Goal: Information Seeking & Learning: Learn about a topic

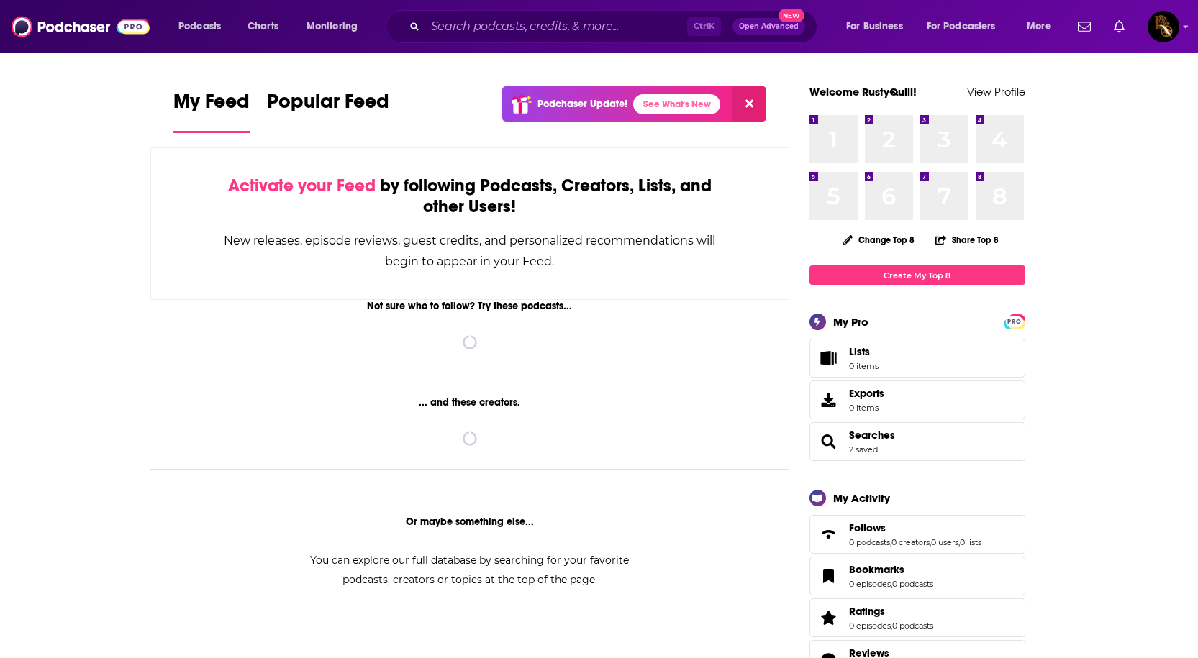
click at [473, 41] on div "Ctrl K Open Advanced New" at bounding box center [602, 26] width 432 height 33
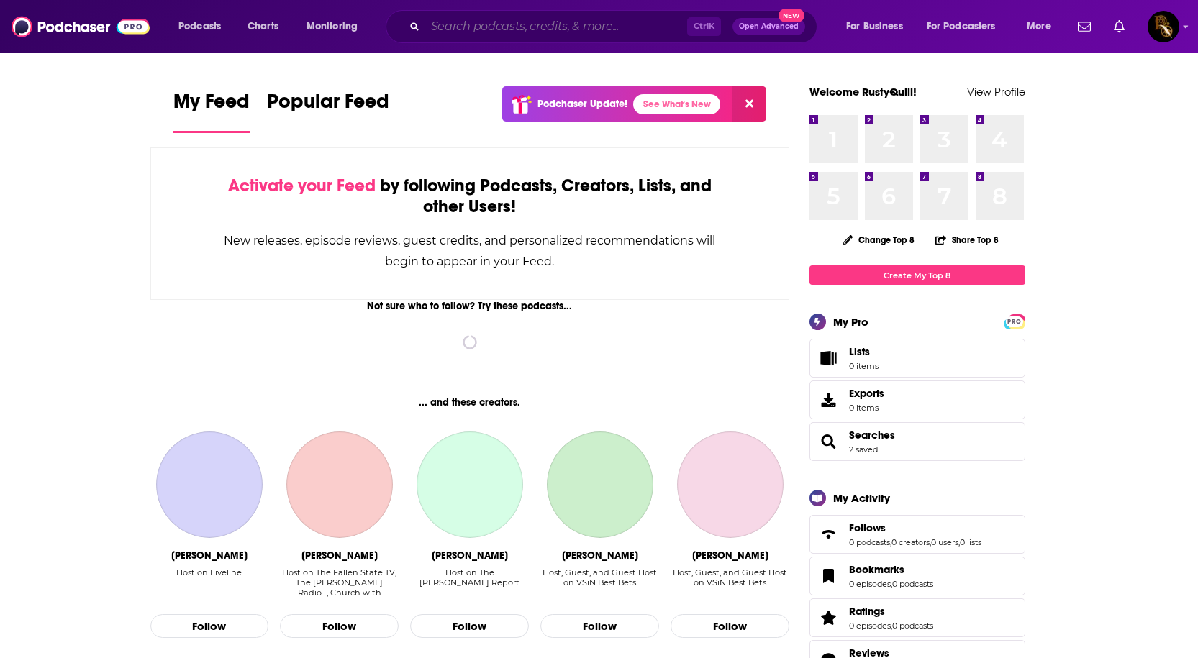
click at [478, 26] on input "Search podcasts, credits, & more..." at bounding box center [556, 26] width 262 height 23
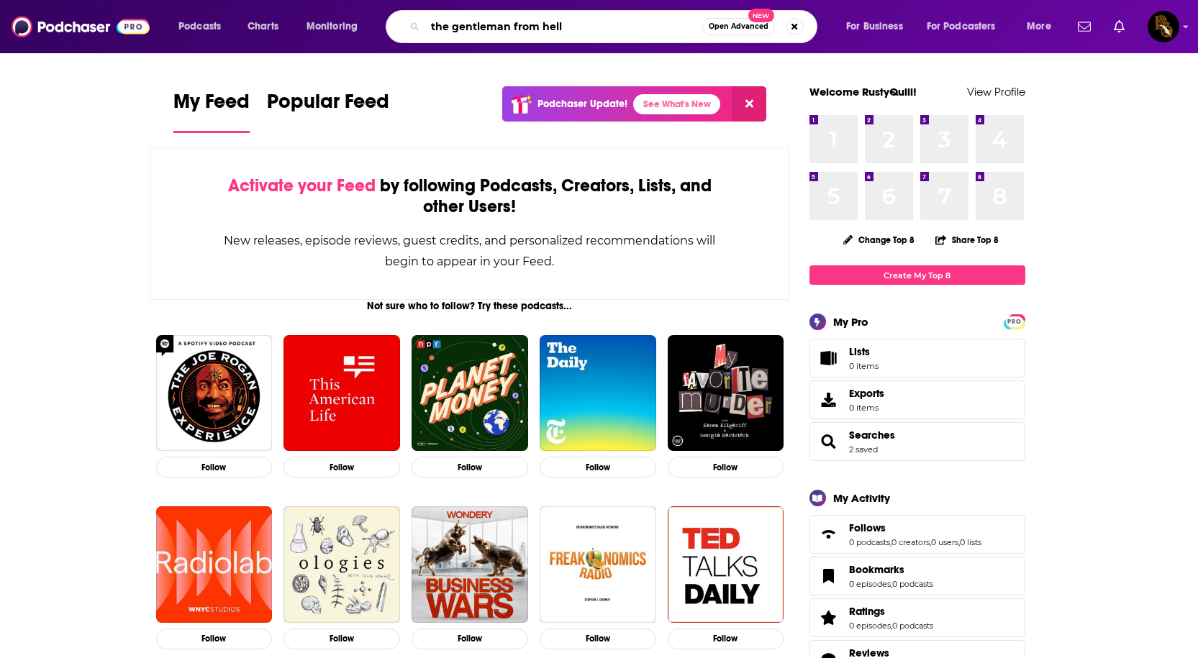
type input "the gentleman from hell"
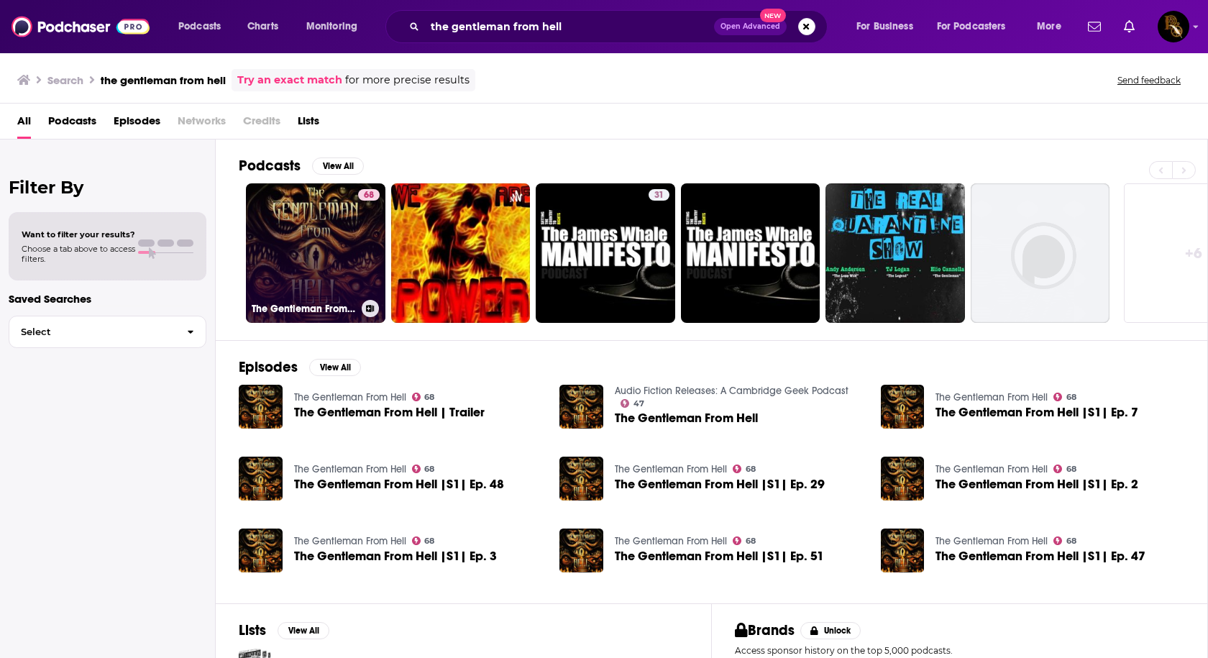
click at [283, 230] on link "68 The Gentleman From Hell" at bounding box center [316, 253] width 140 height 140
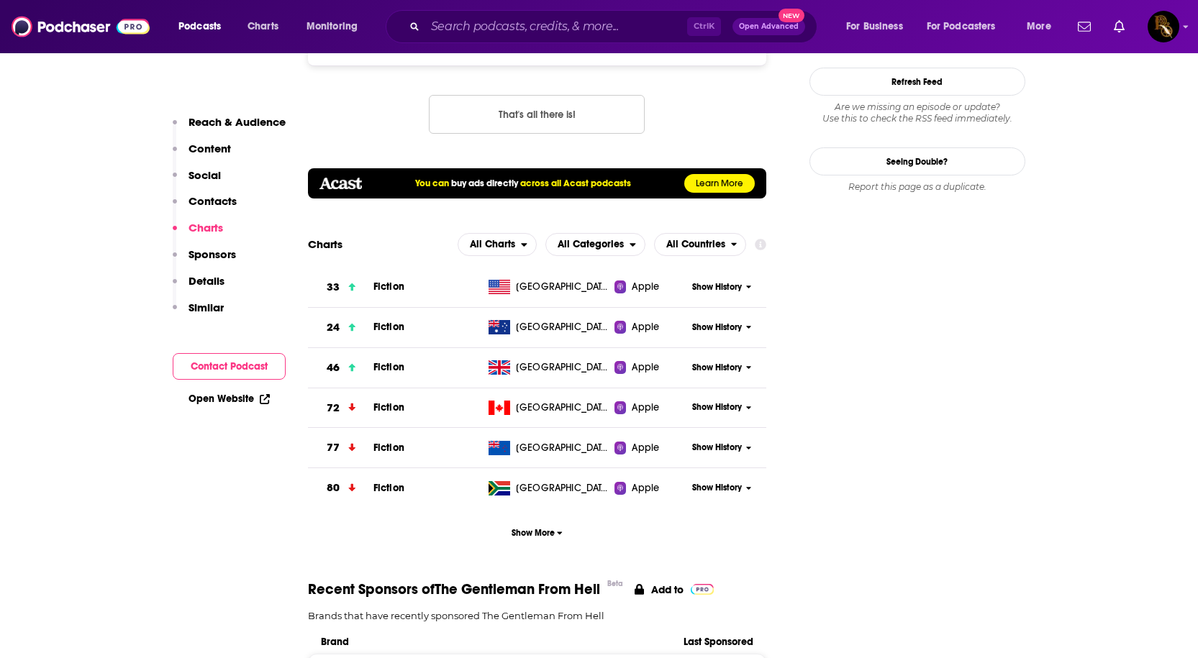
scroll to position [1439, 0]
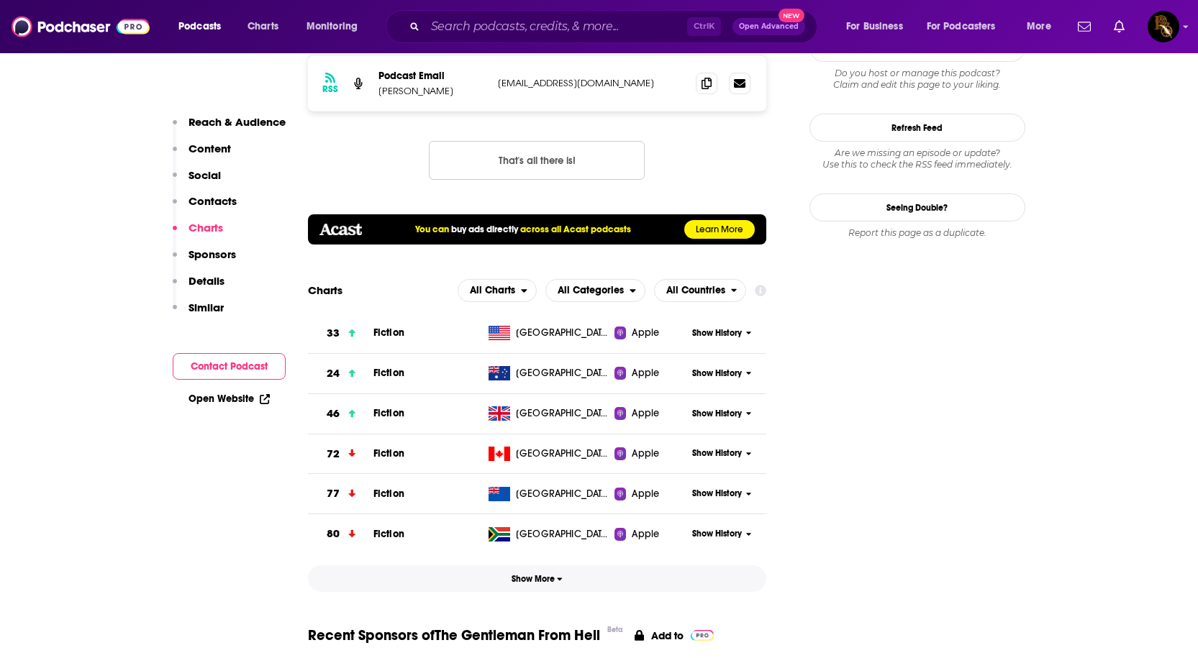
click at [534, 565] on button "Show More" at bounding box center [537, 578] width 459 height 27
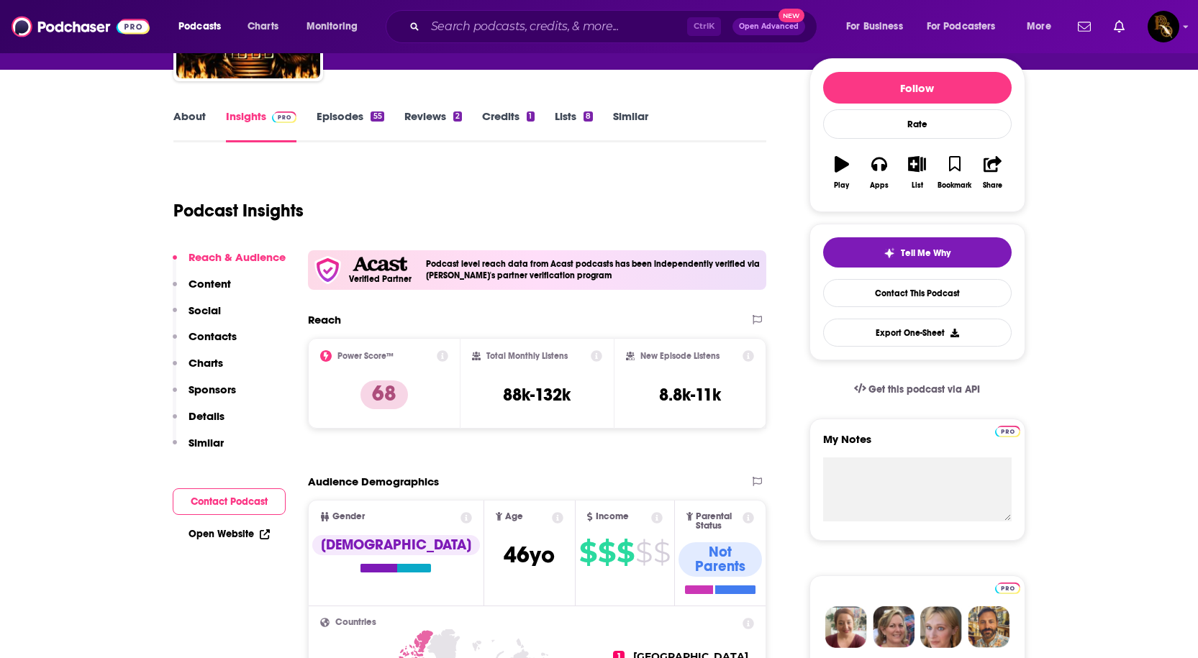
scroll to position [78, 0]
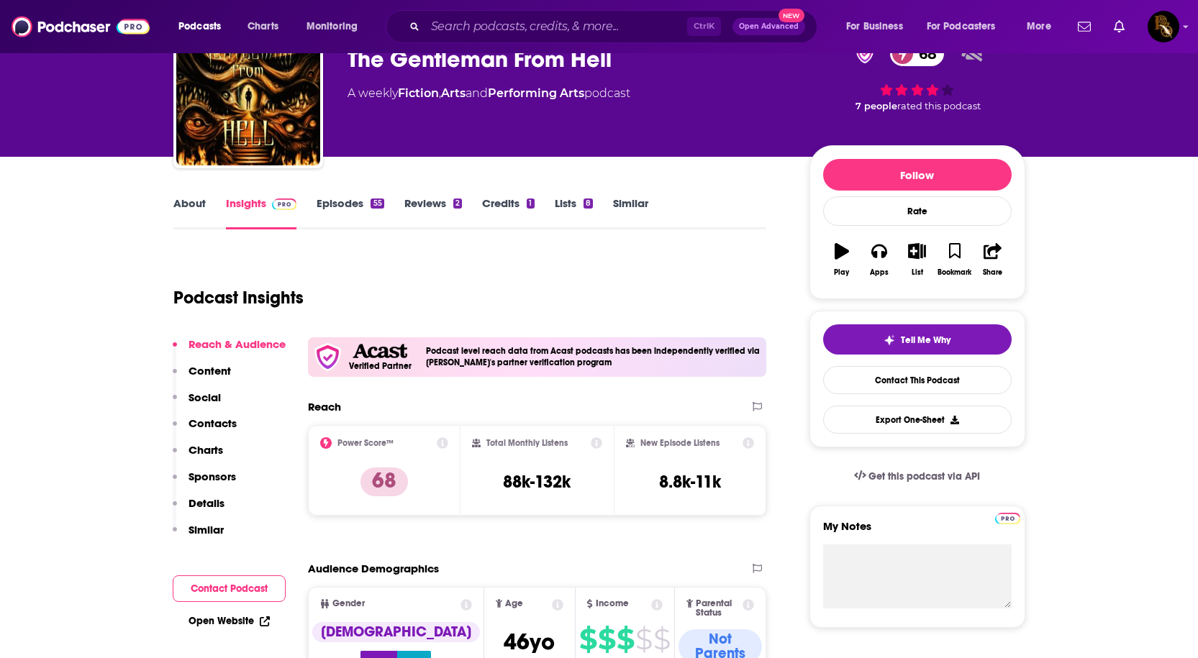
click at [176, 205] on link "About" at bounding box center [189, 212] width 32 height 33
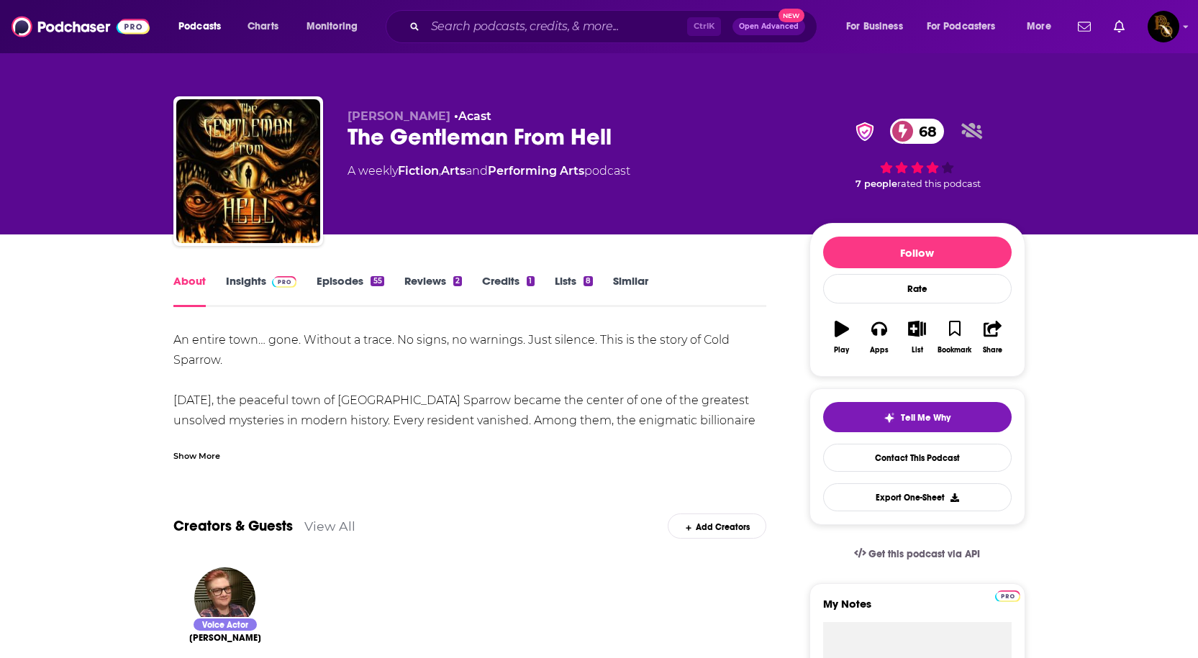
click at [230, 286] on link "Insights" at bounding box center [261, 290] width 71 height 33
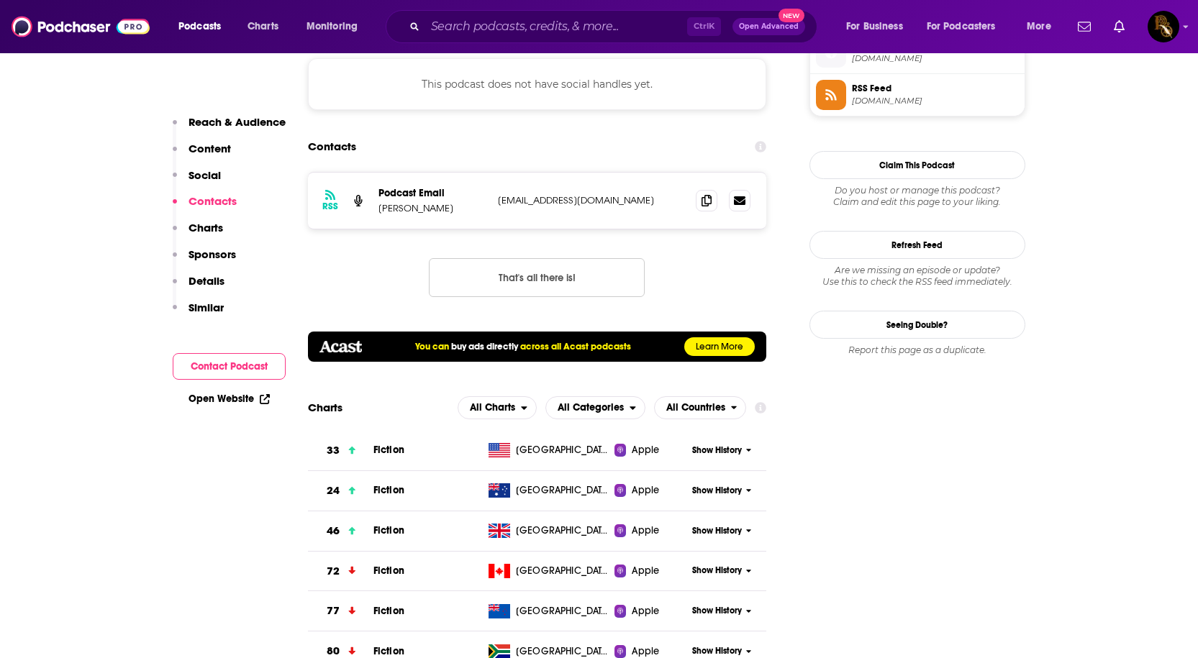
scroll to position [1367, 0]
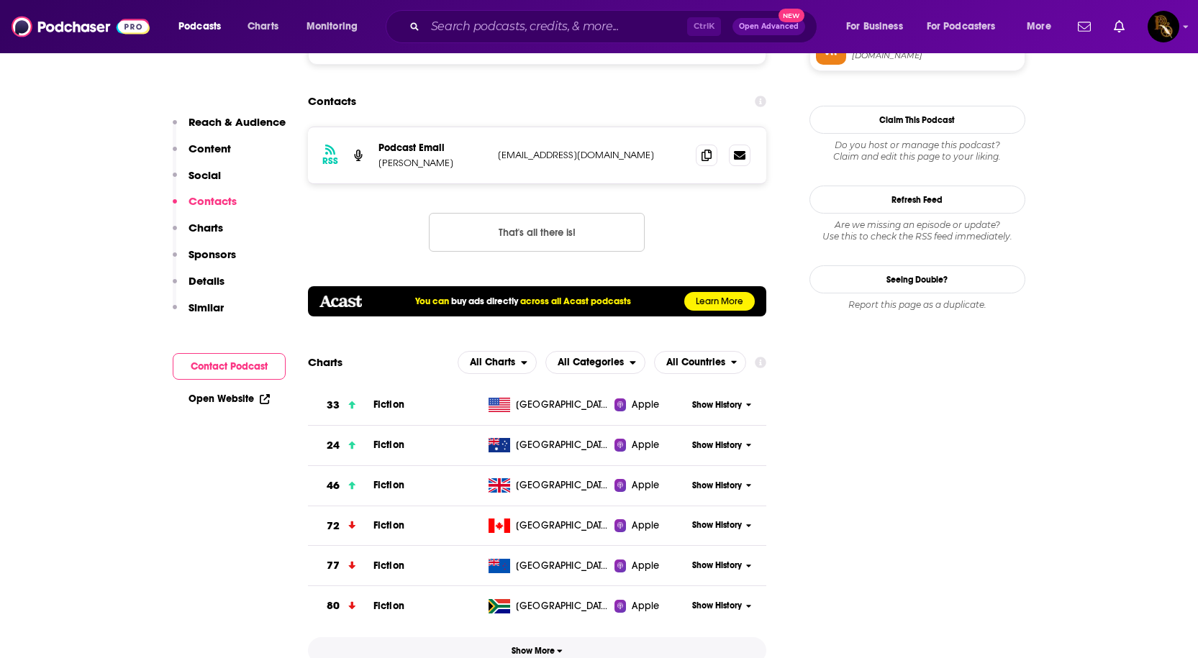
click at [518, 646] on span "Show More" at bounding box center [536, 651] width 51 height 10
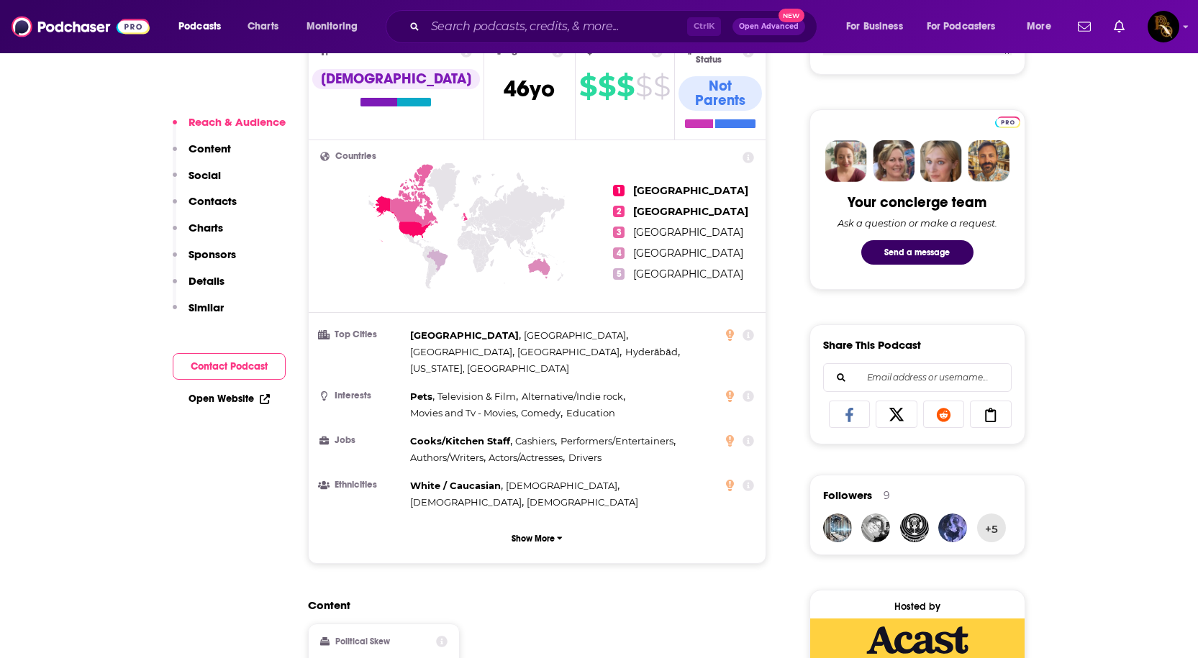
scroll to position [647, 0]
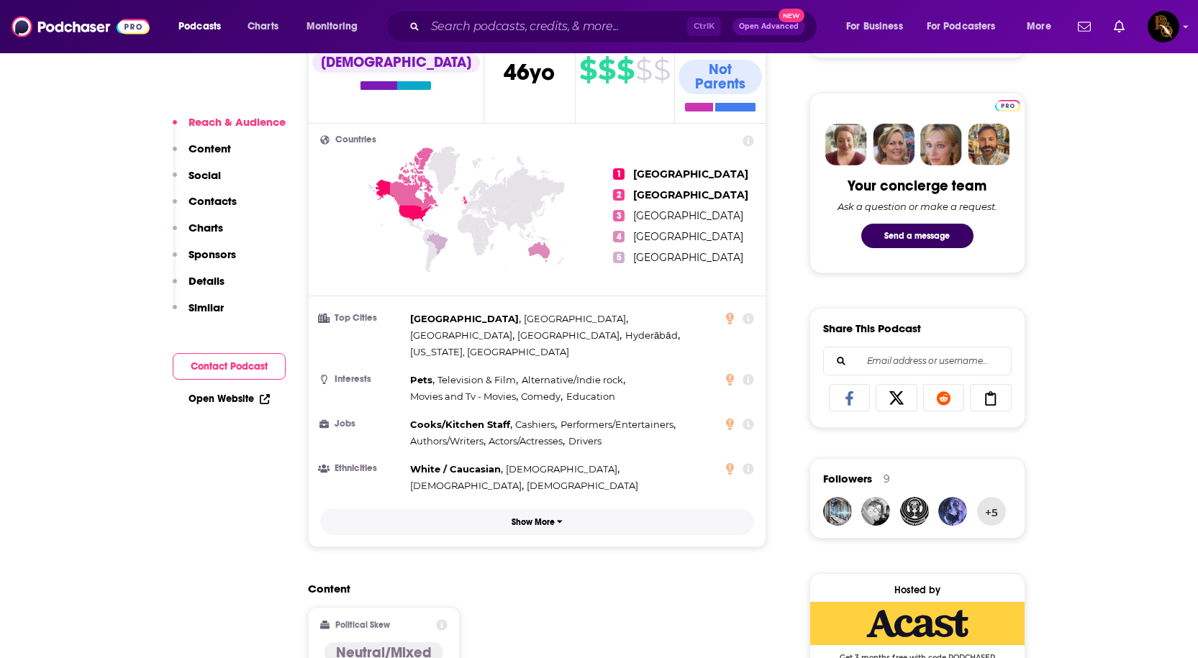
click at [529, 517] on p "Show More" at bounding box center [532, 522] width 43 height 10
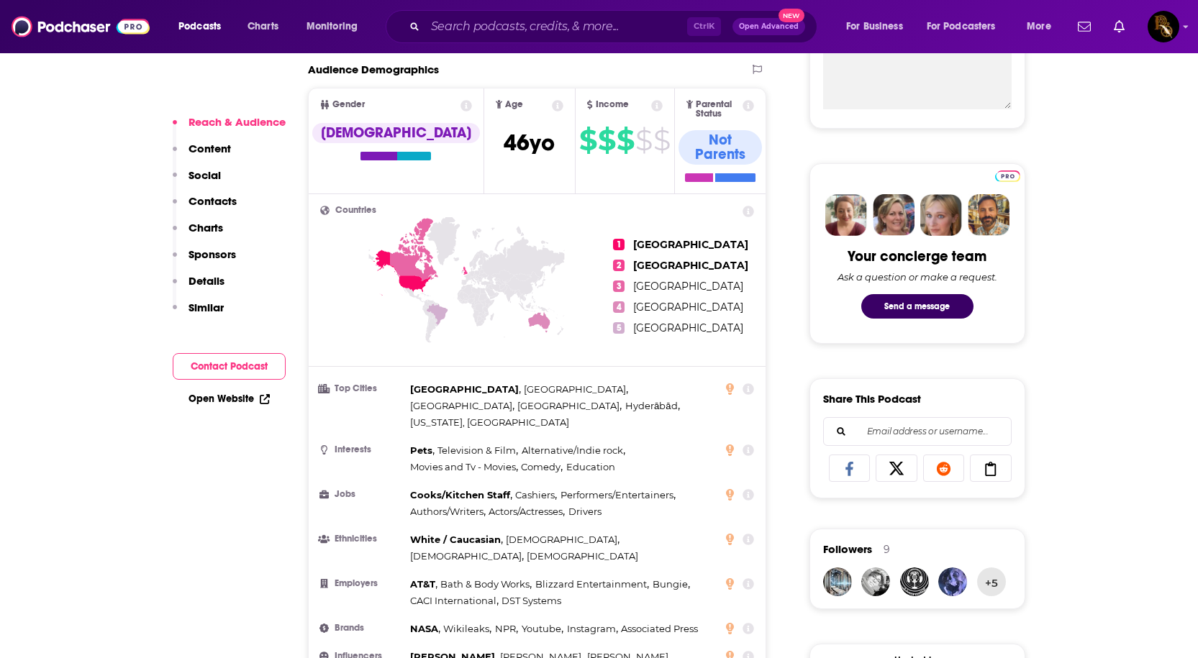
scroll to position [575, 0]
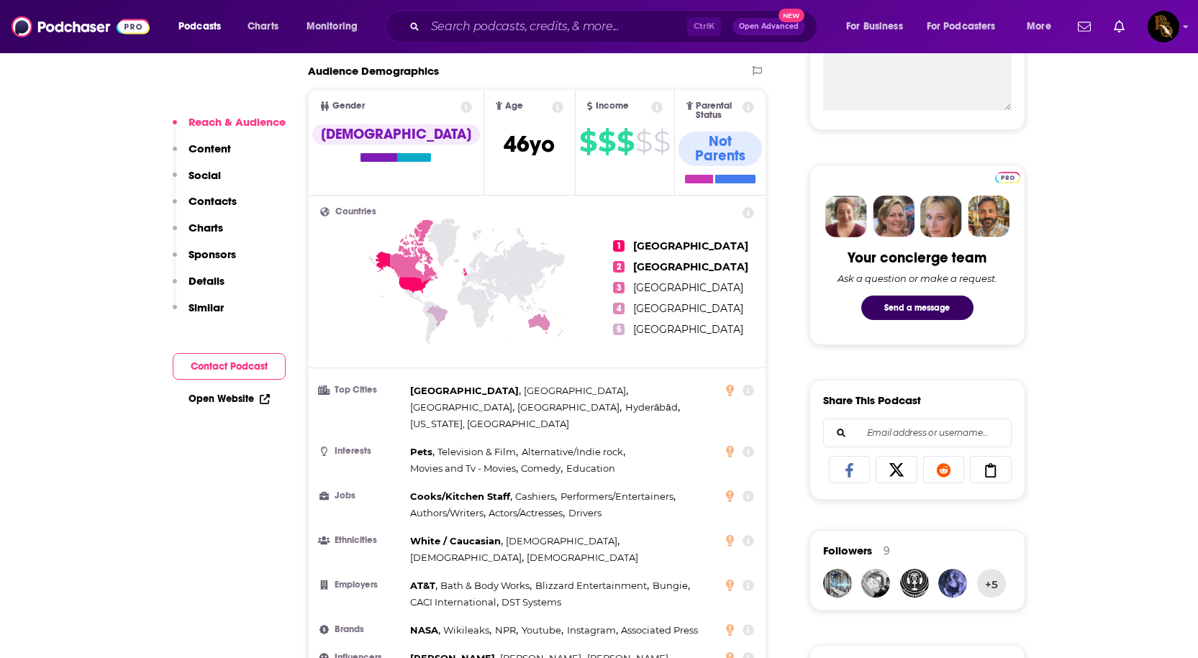
click at [552, 102] on icon at bounding box center [558, 107] width 12 height 12
click at [552, 108] on icon at bounding box center [558, 107] width 12 height 12
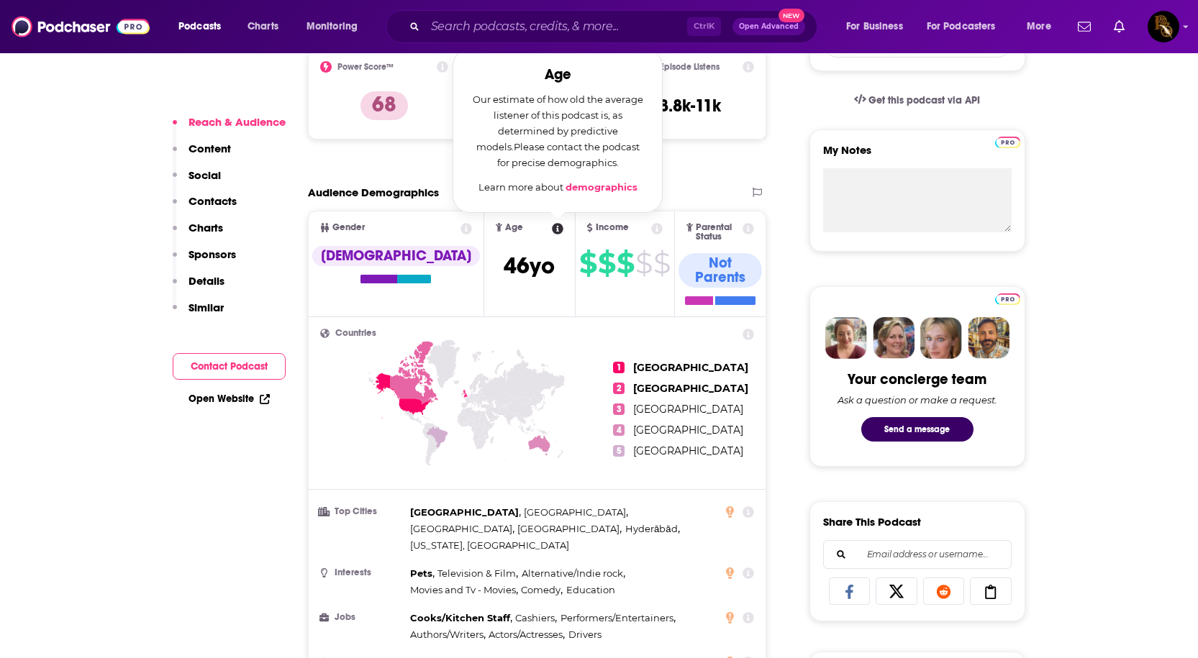
scroll to position [432, 0]
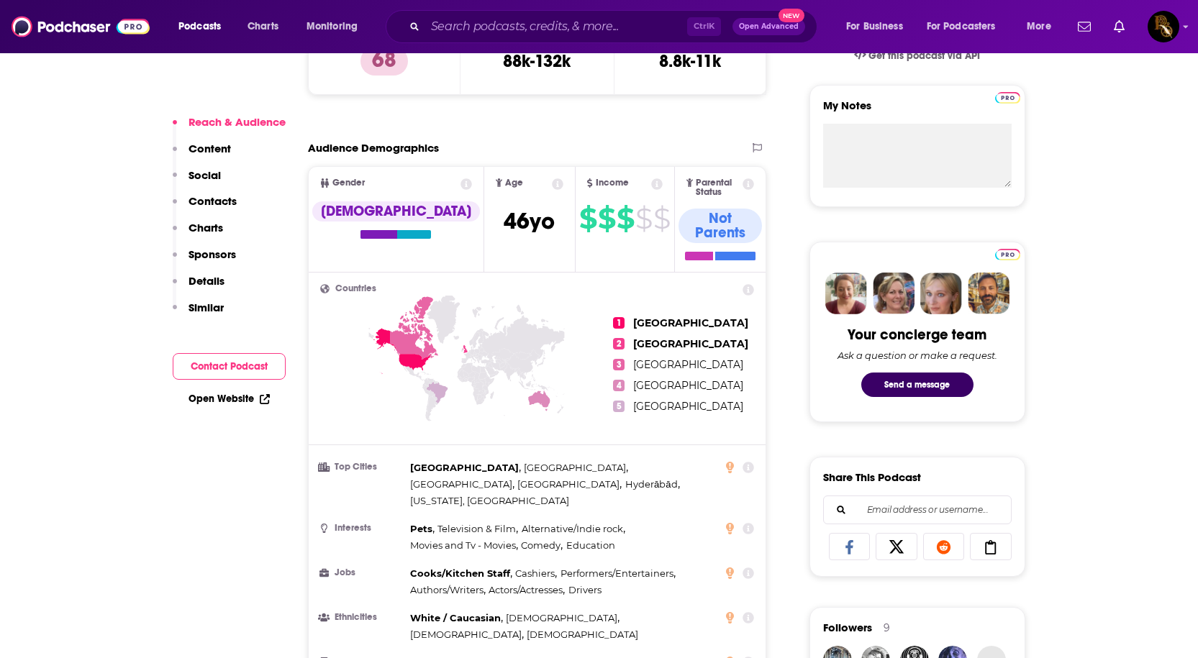
scroll to position [647, 0]
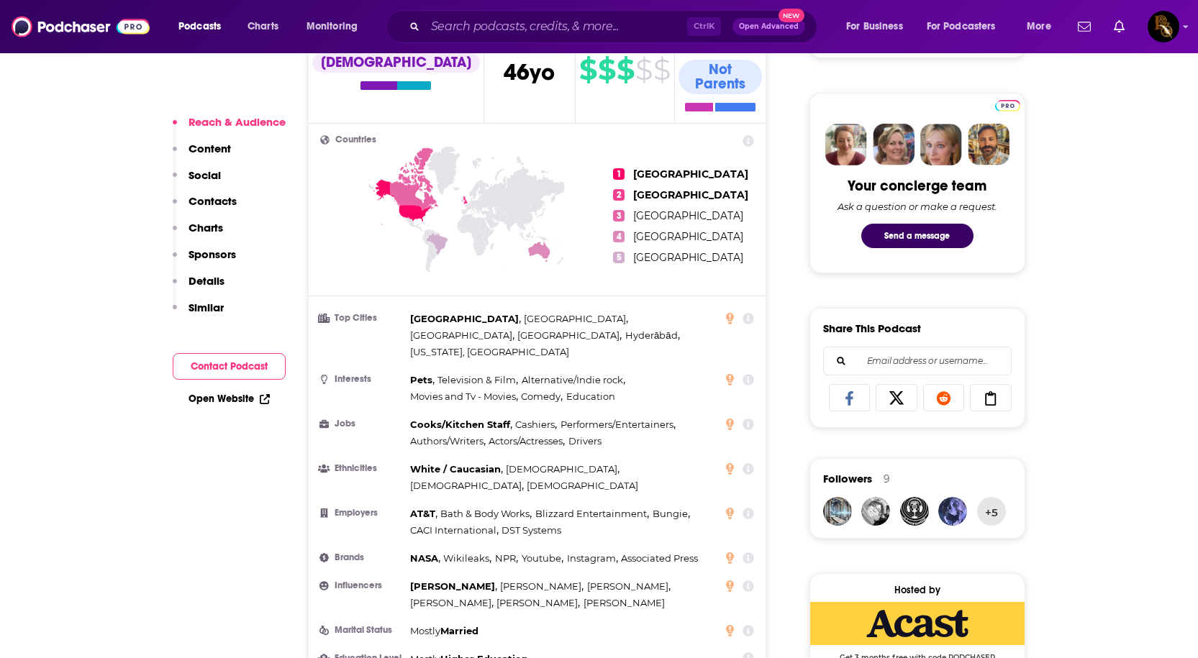
click at [752, 552] on icon at bounding box center [749, 558] width 12 height 12
click at [743, 552] on icon at bounding box center [749, 558] width 12 height 12
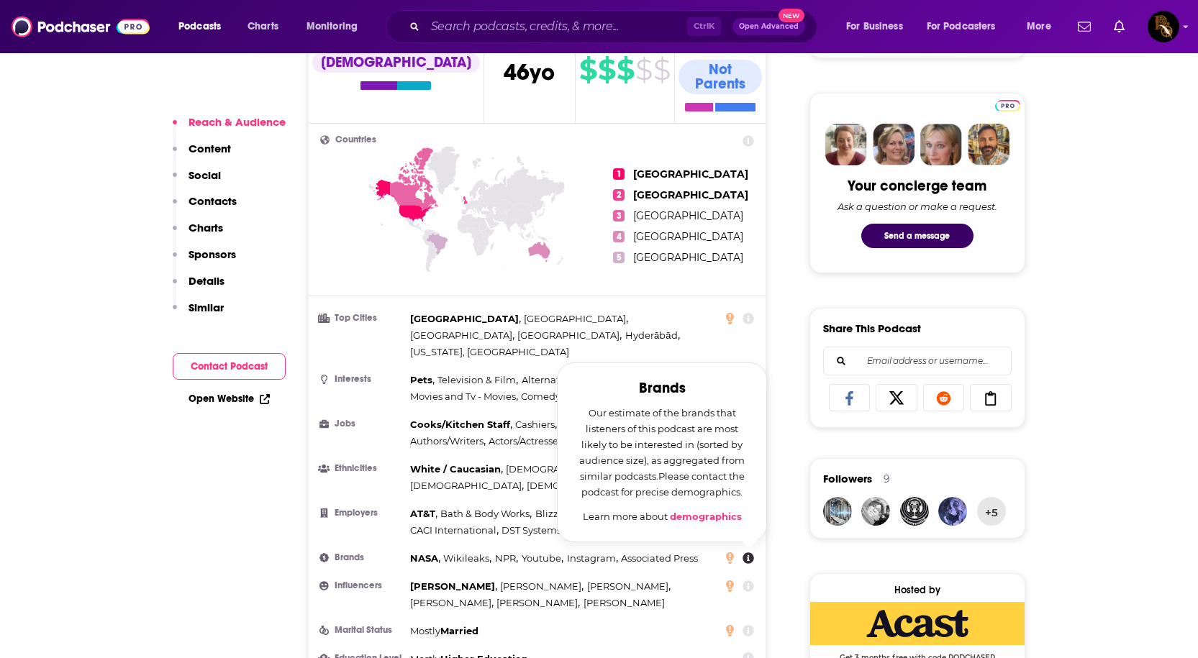
click at [743, 552] on icon at bounding box center [749, 558] width 12 height 12
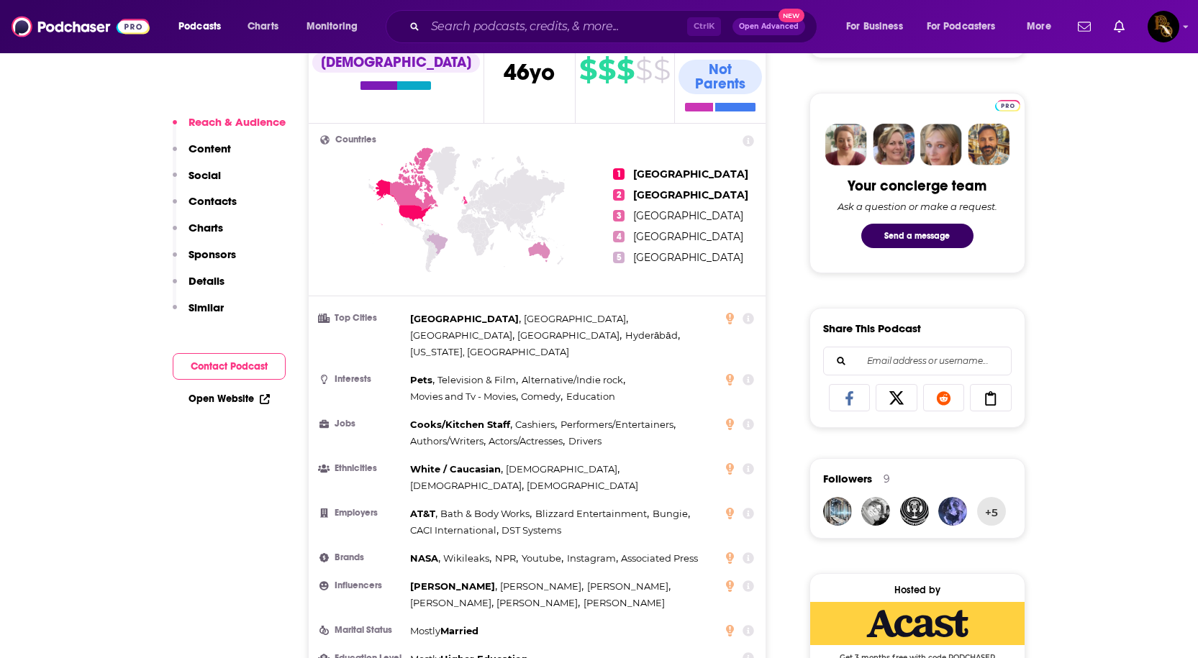
scroll to position [504, 0]
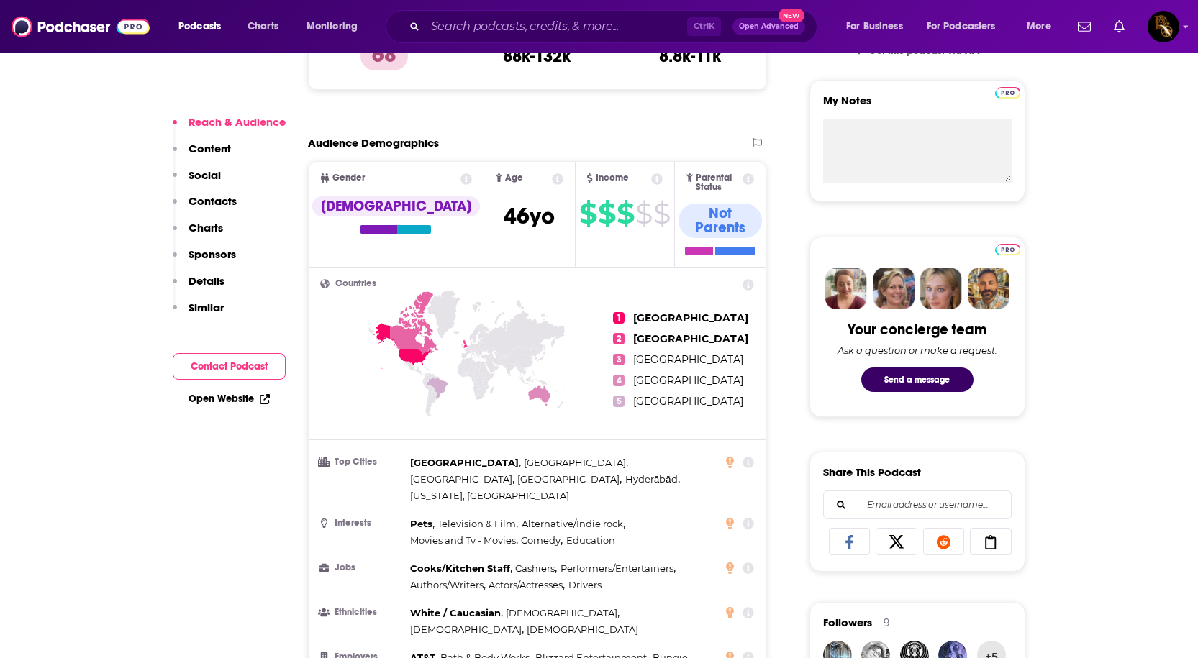
click at [401, 172] on span "Gender [DEMOGRAPHIC_DATA]" at bounding box center [396, 214] width 175 height 104
click at [460, 178] on icon at bounding box center [466, 179] width 12 height 12
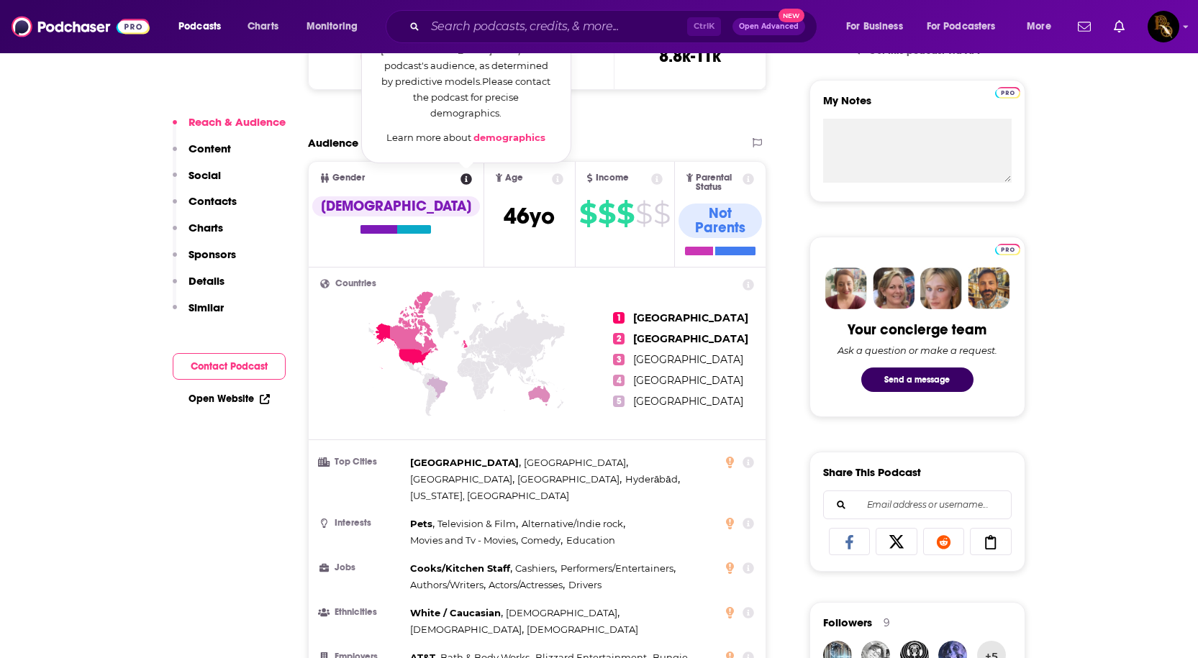
scroll to position [360, 0]
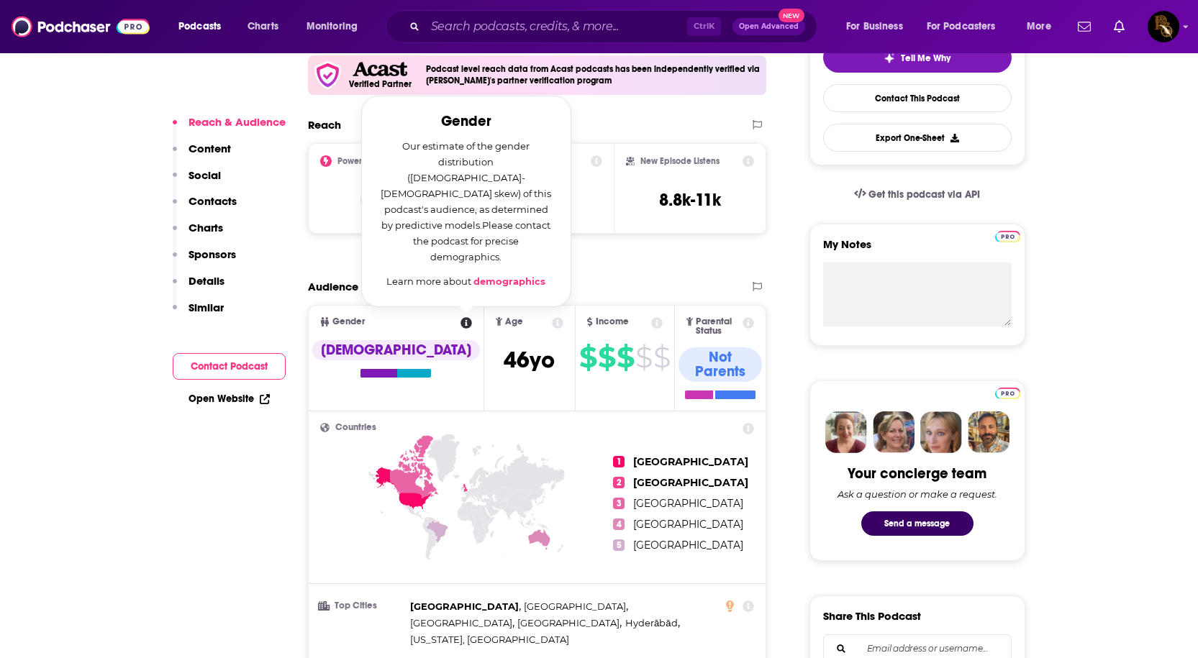
click at [460, 321] on icon at bounding box center [466, 323] width 12 height 12
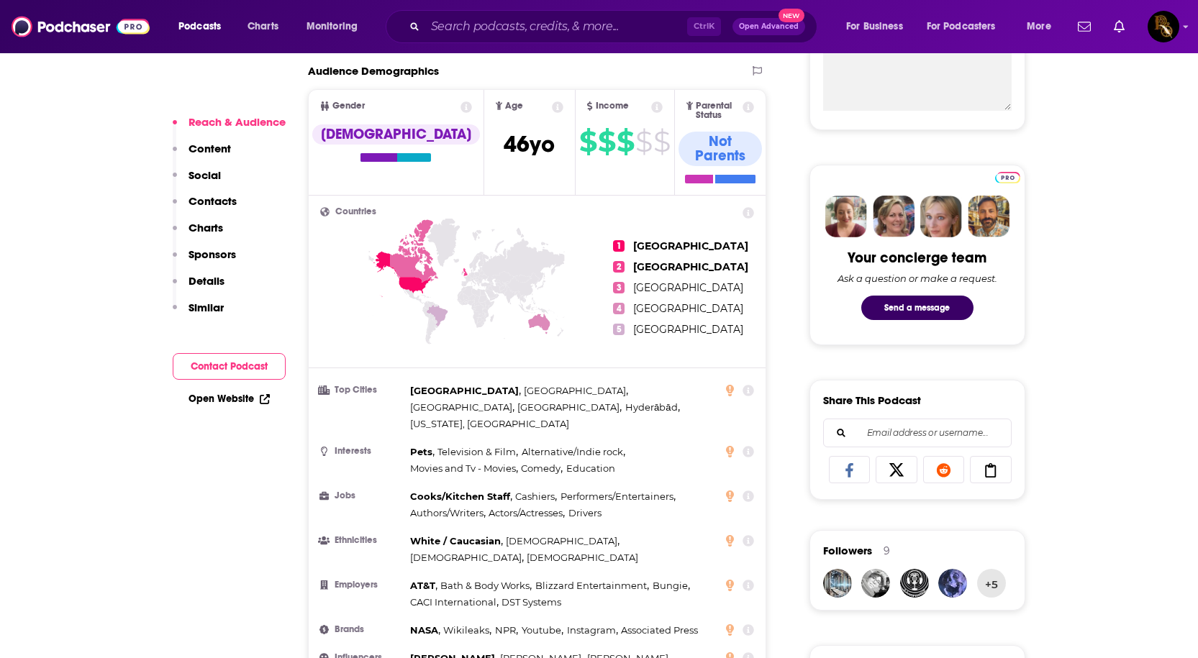
click at [651, 110] on icon at bounding box center [657, 107] width 12 height 12
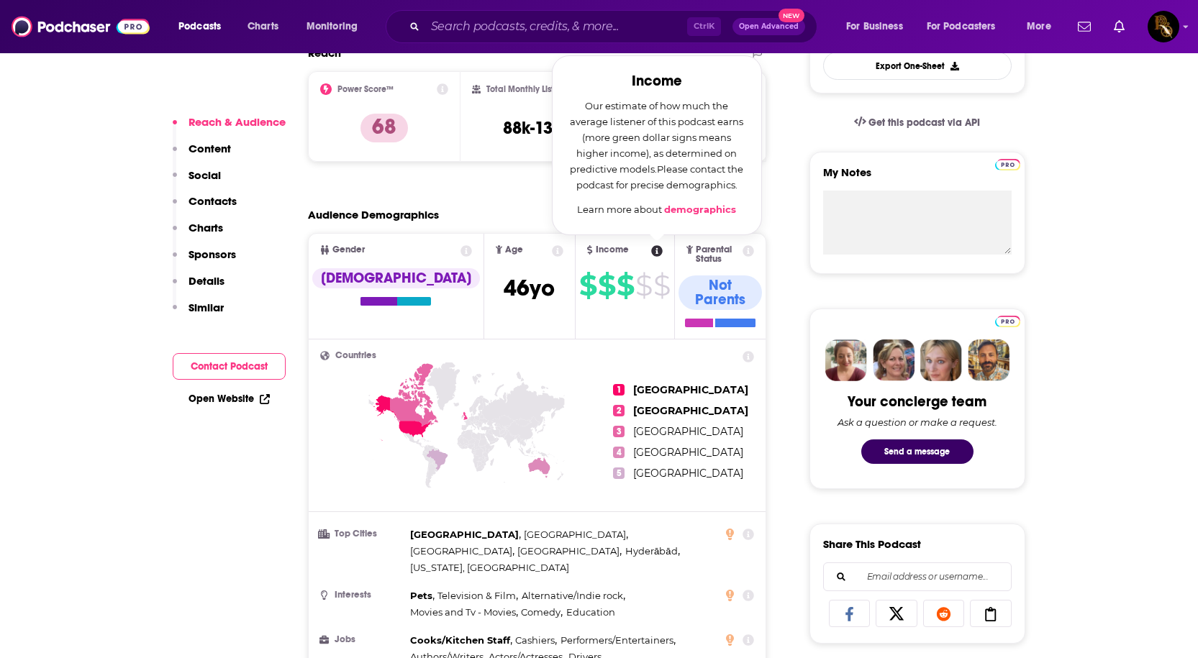
click at [651, 249] on icon at bounding box center [657, 251] width 12 height 12
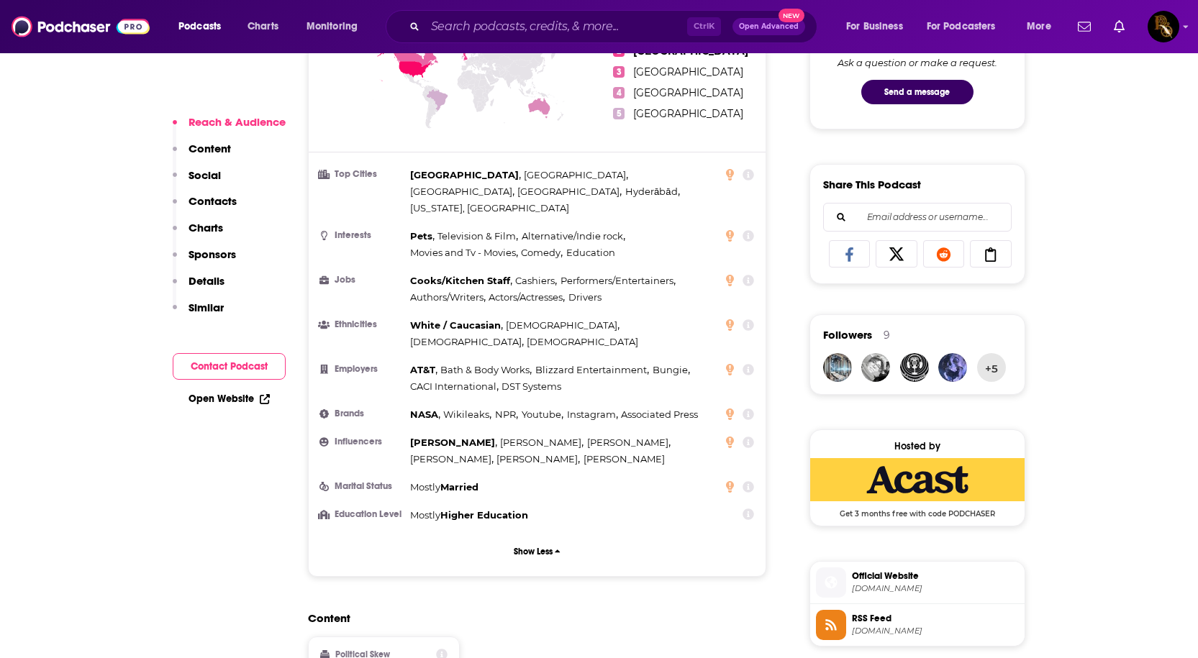
click at [748, 169] on icon at bounding box center [748, 175] width 12 height 12
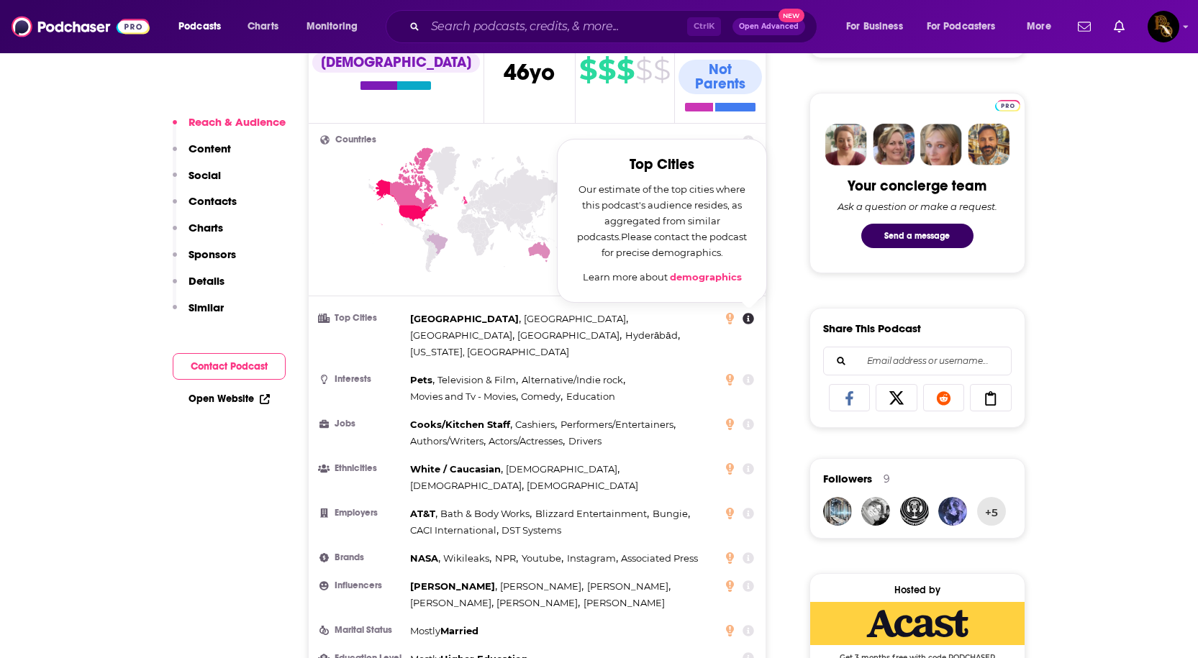
click at [745, 313] on icon at bounding box center [749, 319] width 12 height 12
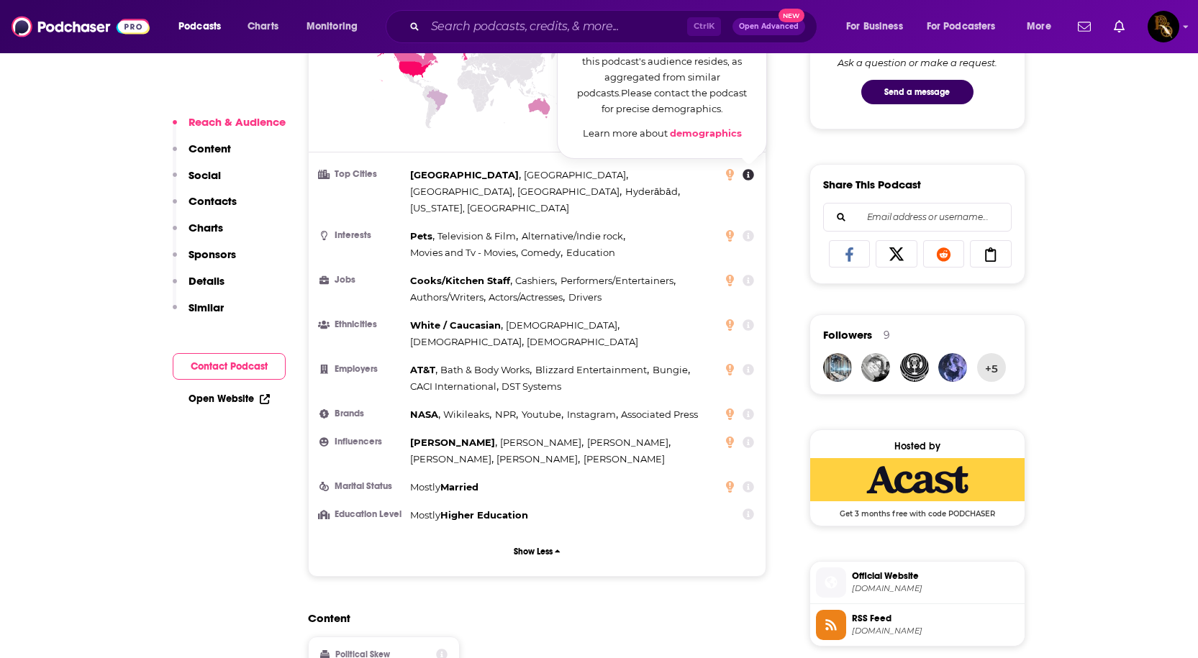
click at [747, 275] on icon at bounding box center [748, 281] width 12 height 12
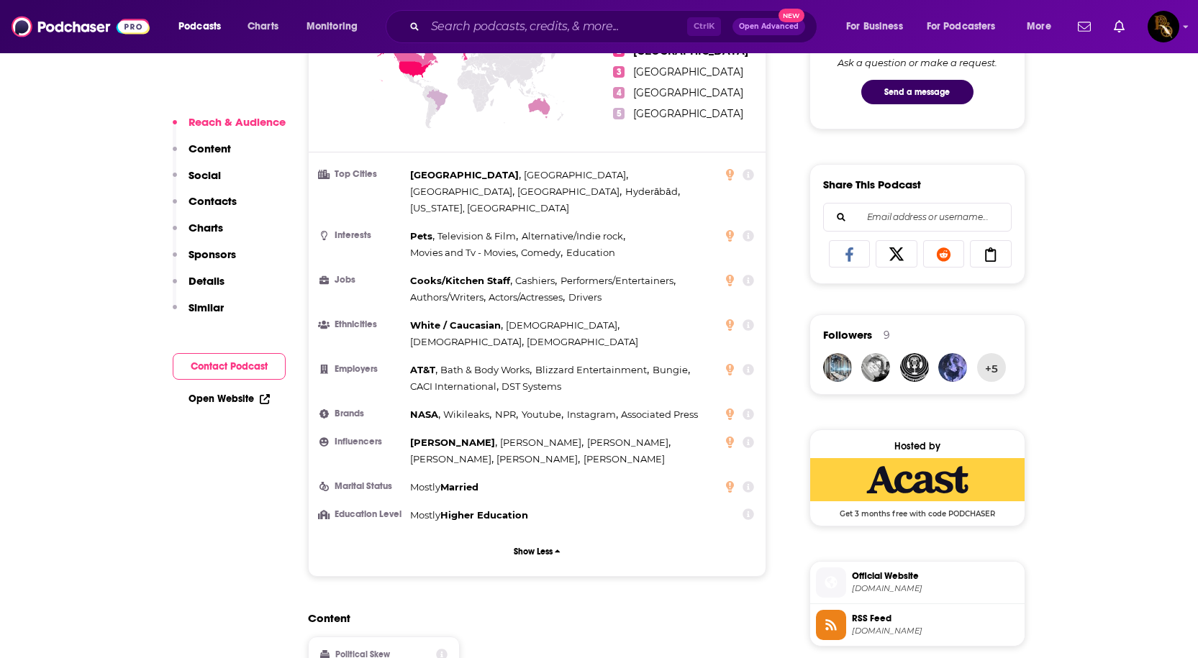
click at [745, 437] on icon at bounding box center [749, 443] width 12 height 12
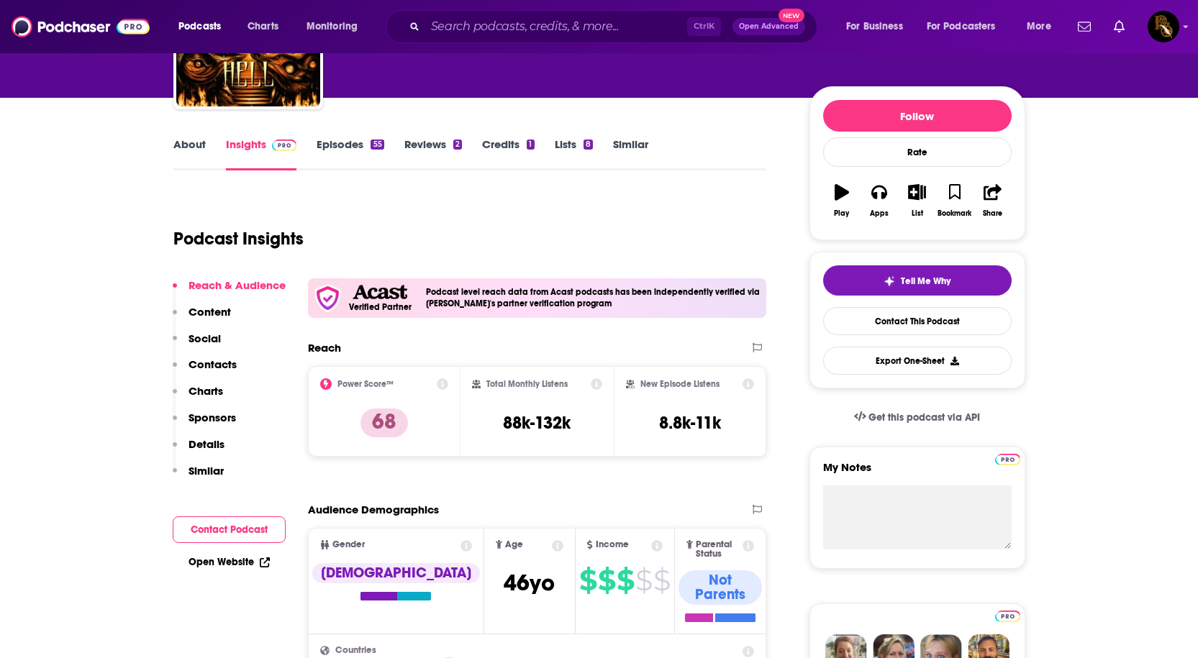
scroll to position [0, 0]
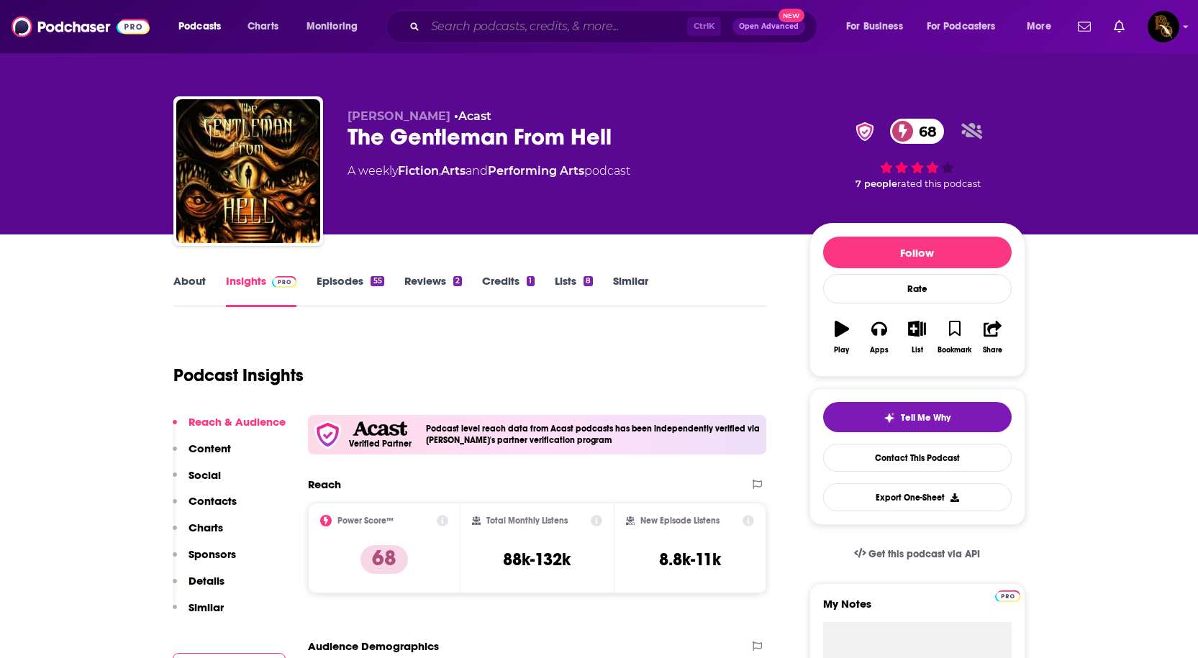
click at [469, 37] on input "Search podcasts, credits, & more..." at bounding box center [556, 26] width 262 height 23
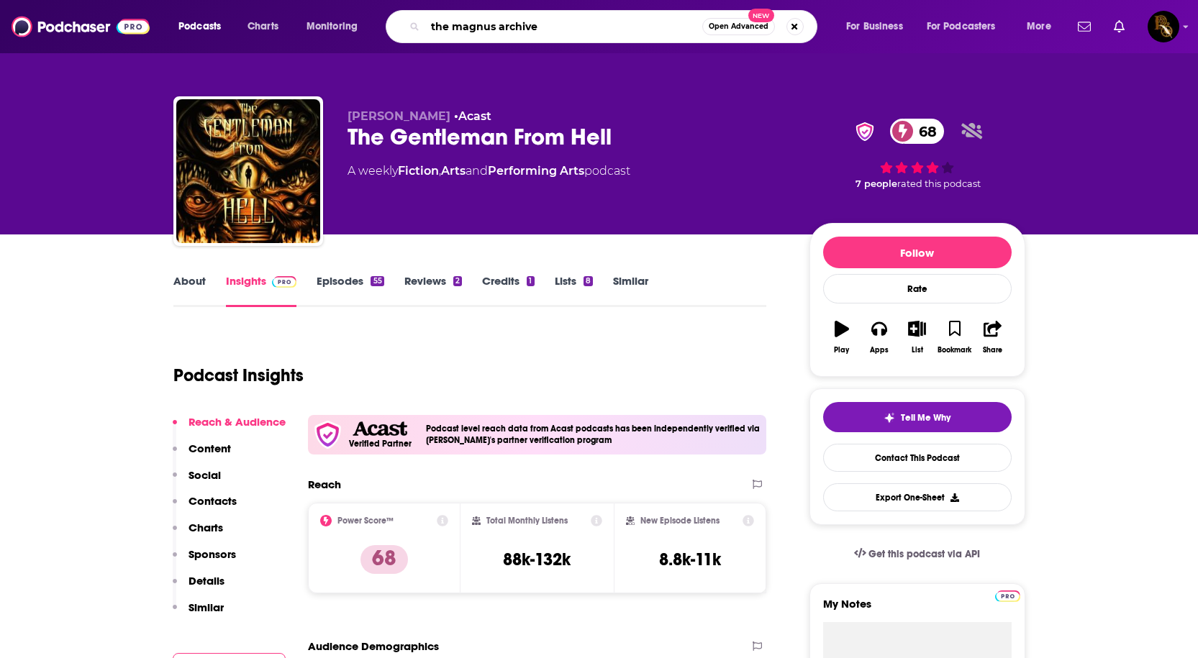
type input "the magnus archives"
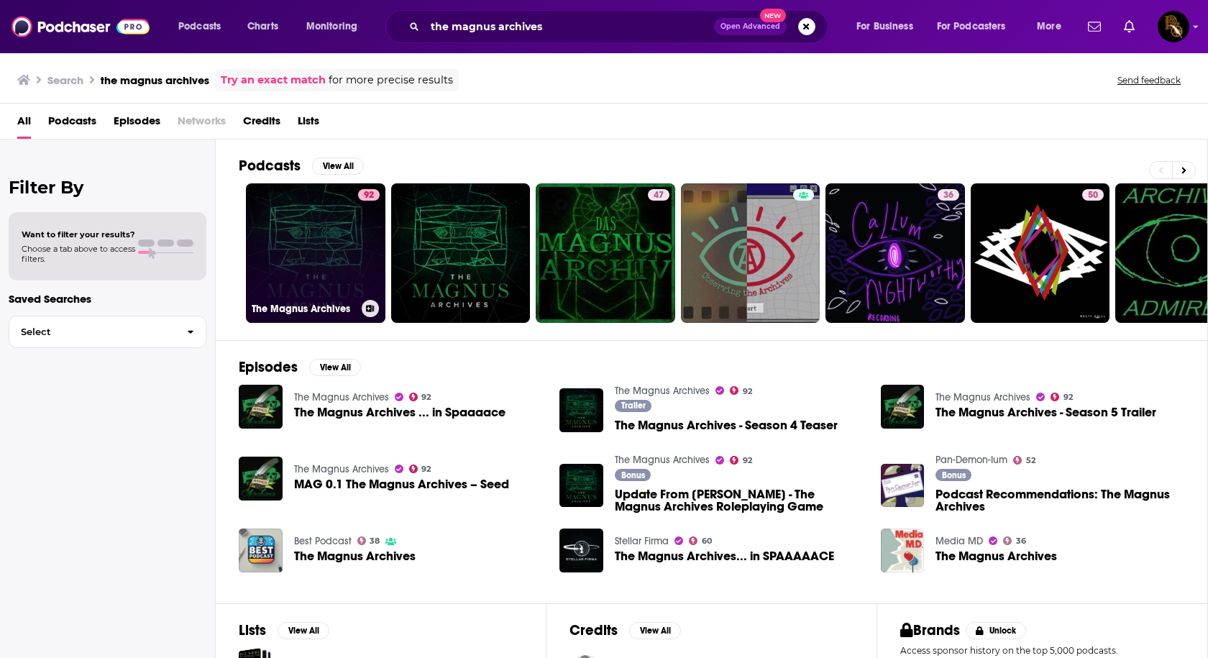
click at [345, 252] on link "92 The Magnus Archives" at bounding box center [316, 253] width 140 height 140
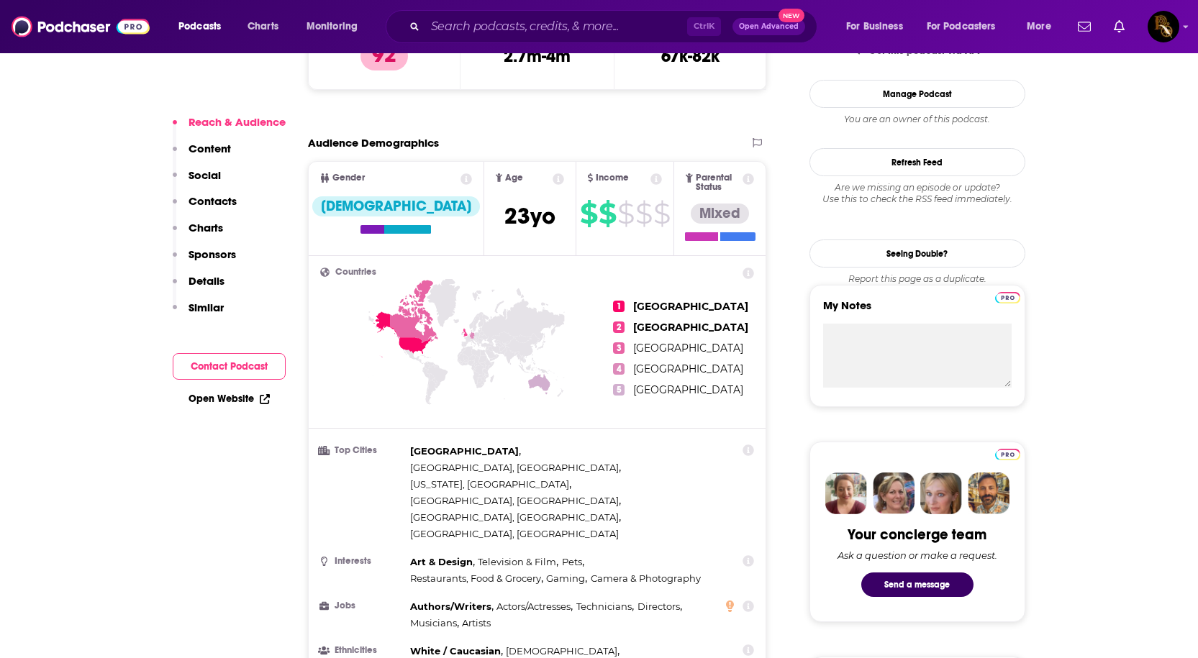
scroll to position [575, 0]
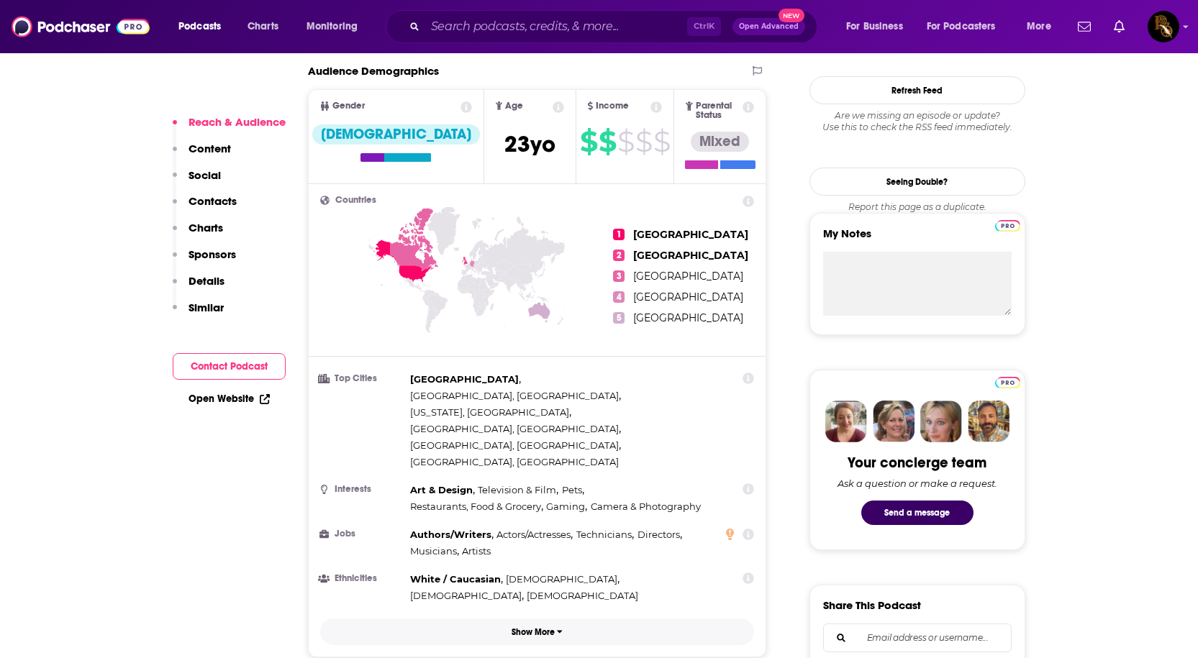
click at [560, 631] on icon "button" at bounding box center [559, 632] width 5 height 3
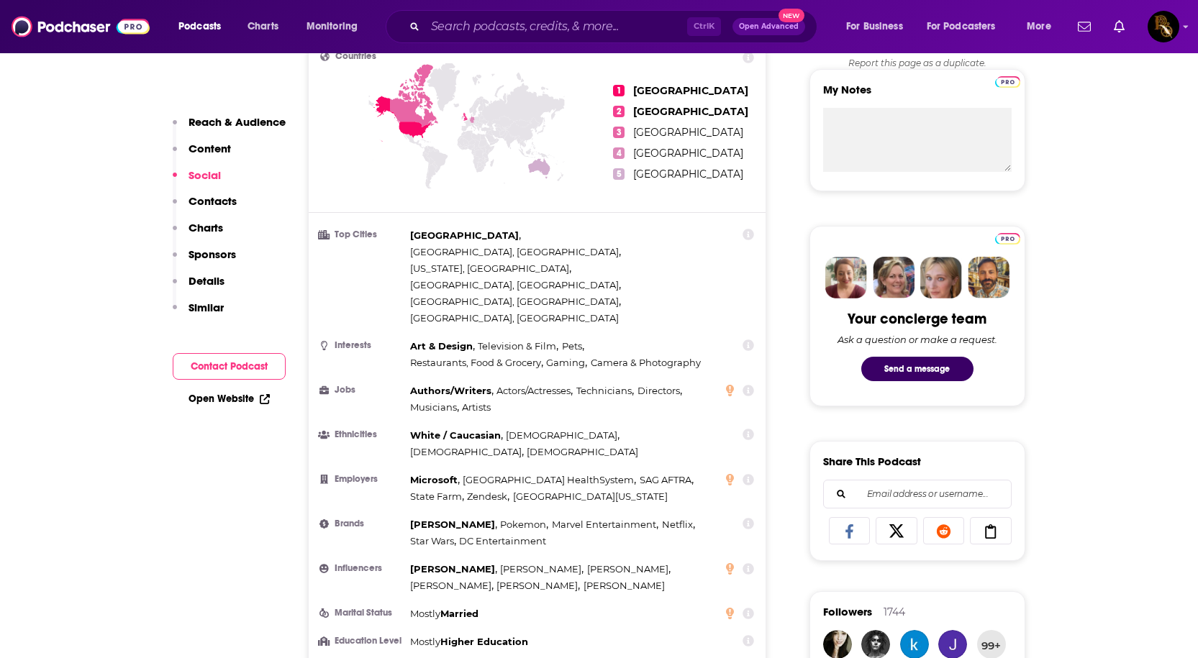
scroll to position [791, 0]
